Goal: Task Accomplishment & Management: Manage account settings

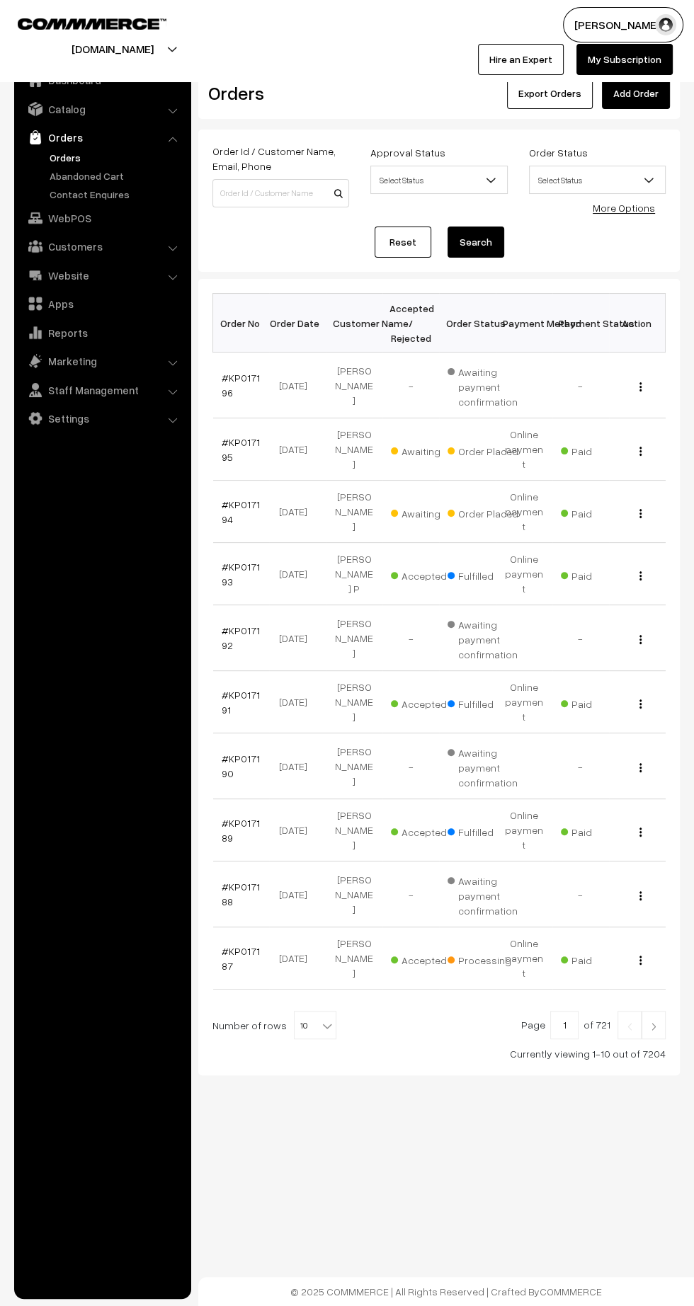
click at [226, 498] on link "#KP017194" at bounding box center [241, 511] width 38 height 27
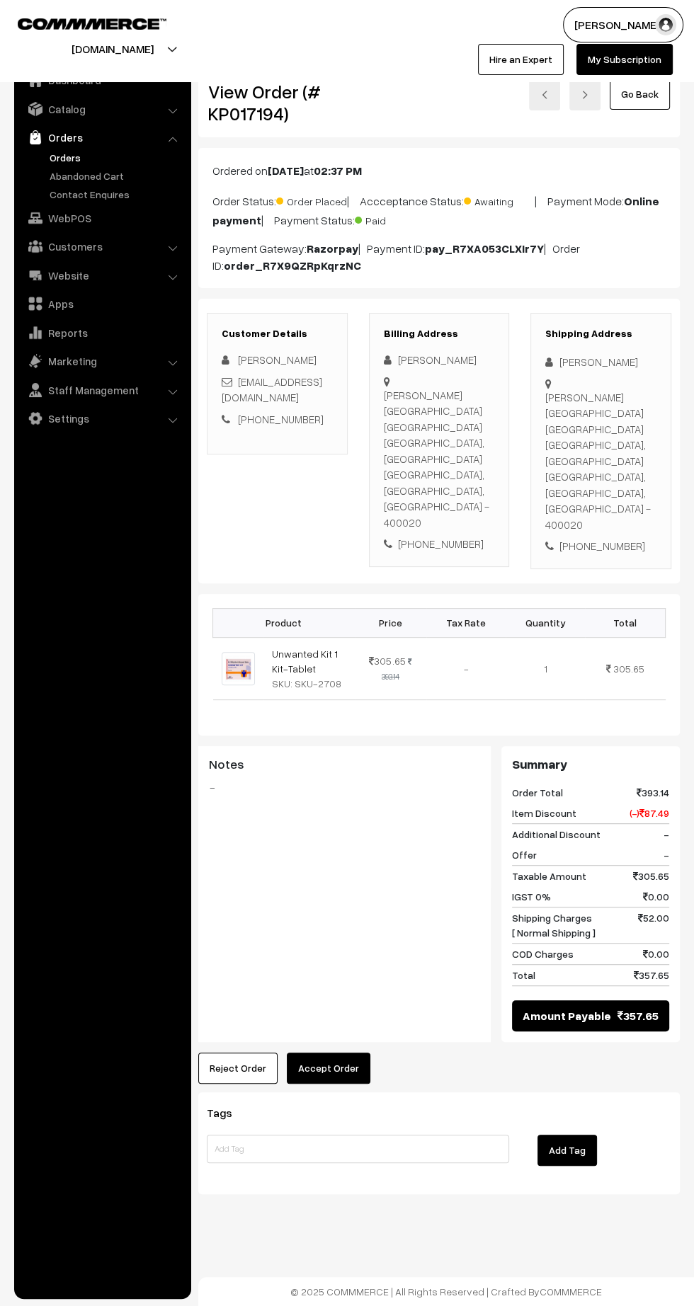
click at [336, 1052] on button "Accept Order" at bounding box center [329, 1067] width 84 height 31
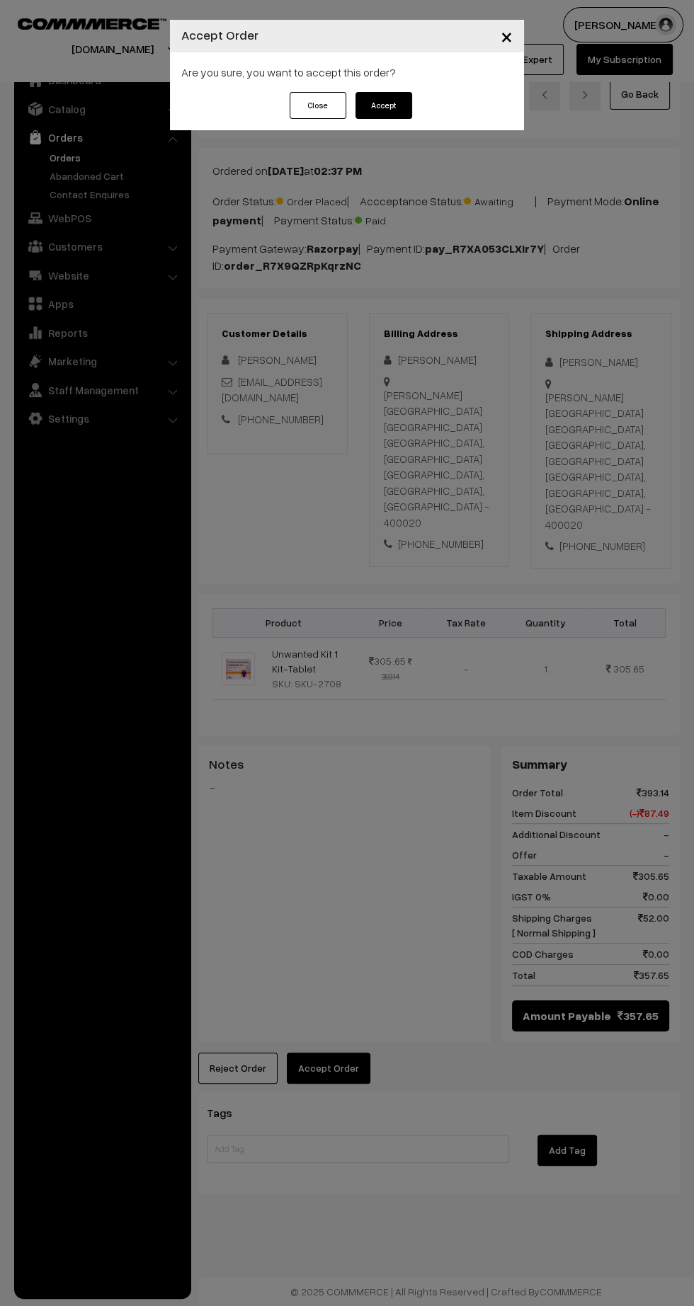
click at [399, 113] on button "Accept" at bounding box center [383, 105] width 57 height 27
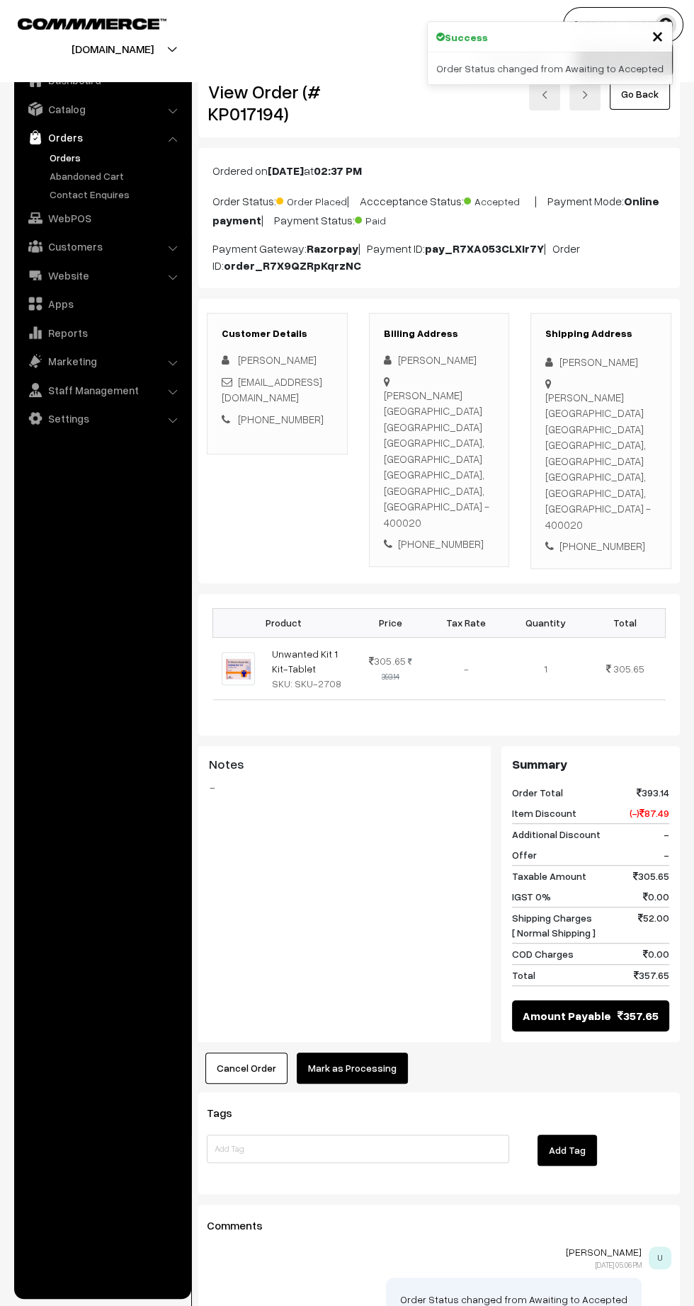
click at [374, 1052] on button "Mark as Processing" at bounding box center [352, 1067] width 111 height 31
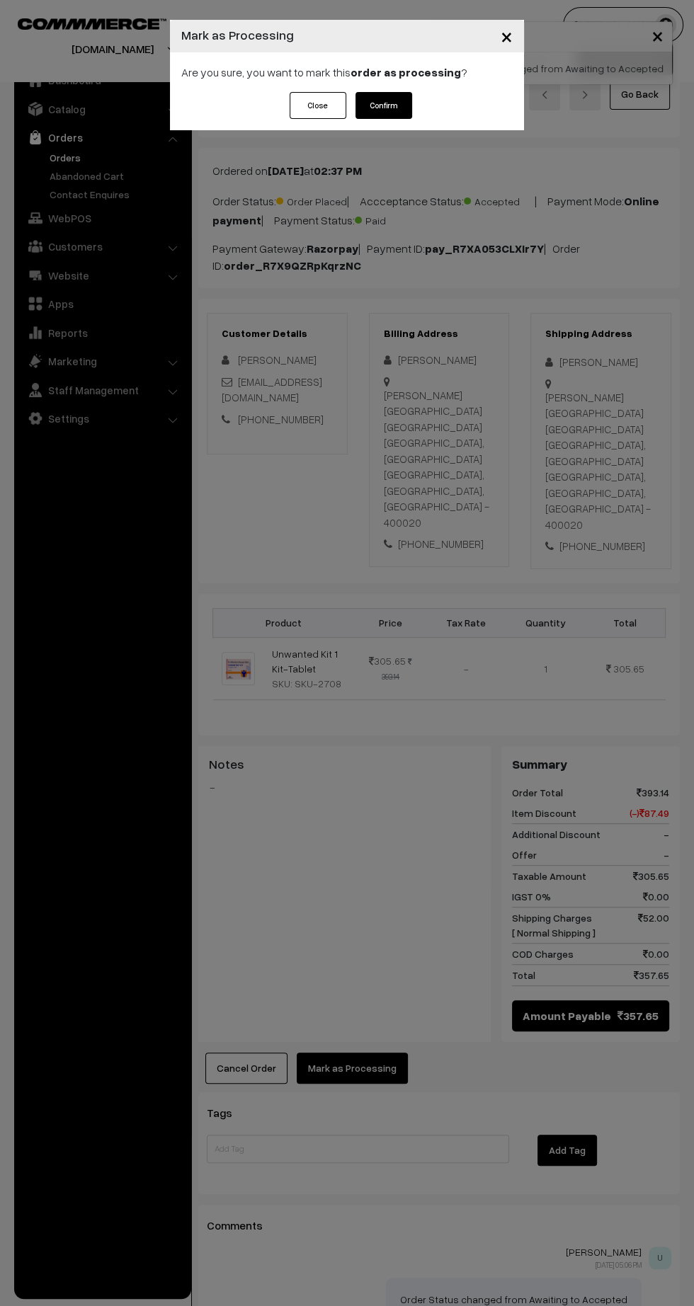
click at [392, 109] on button "Confirm" at bounding box center [383, 105] width 57 height 27
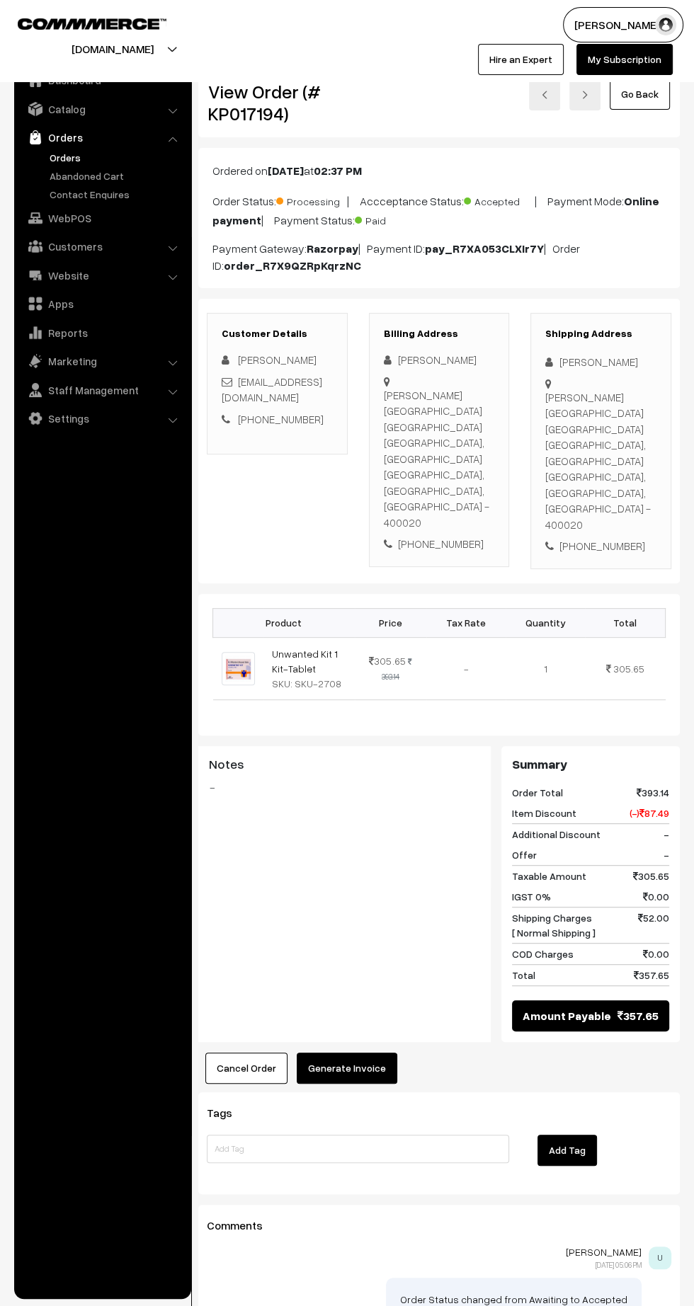
click at [372, 1052] on button "Generate Invoice" at bounding box center [347, 1067] width 100 height 31
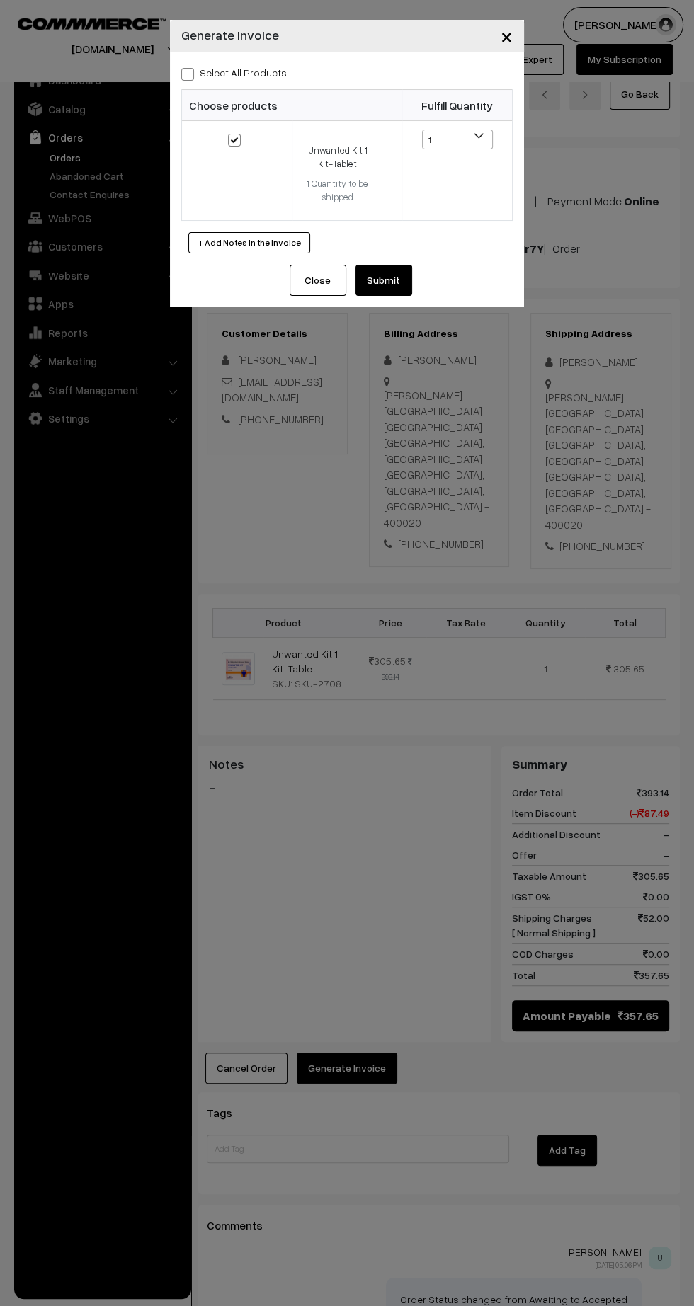
click at [396, 272] on button "Submit" at bounding box center [383, 280] width 57 height 31
